Goal: Task Accomplishment & Management: Use online tool/utility

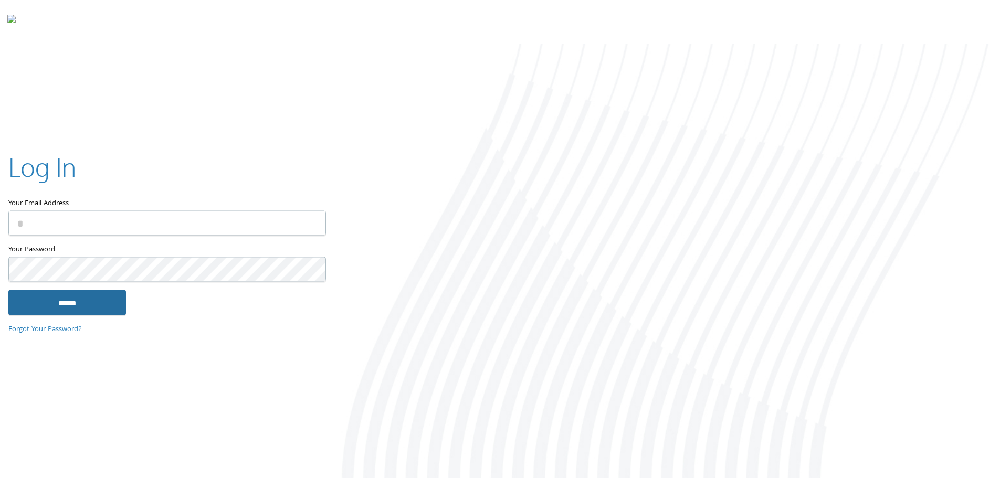
type input "**********"
click at [101, 305] on input "******" at bounding box center [67, 302] width 118 height 25
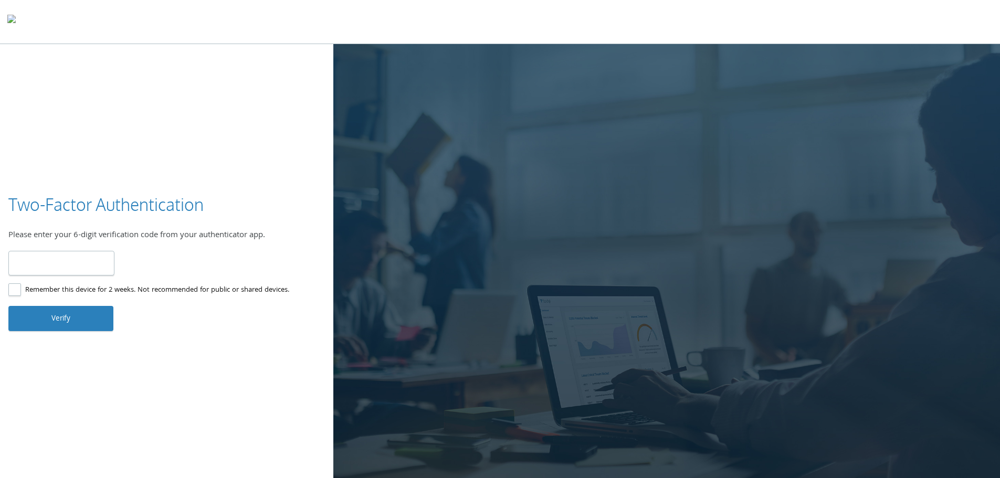
click at [89, 268] on input "number" at bounding box center [61, 263] width 106 height 25
type input "******"
